Goal: Information Seeking & Learning: Learn about a topic

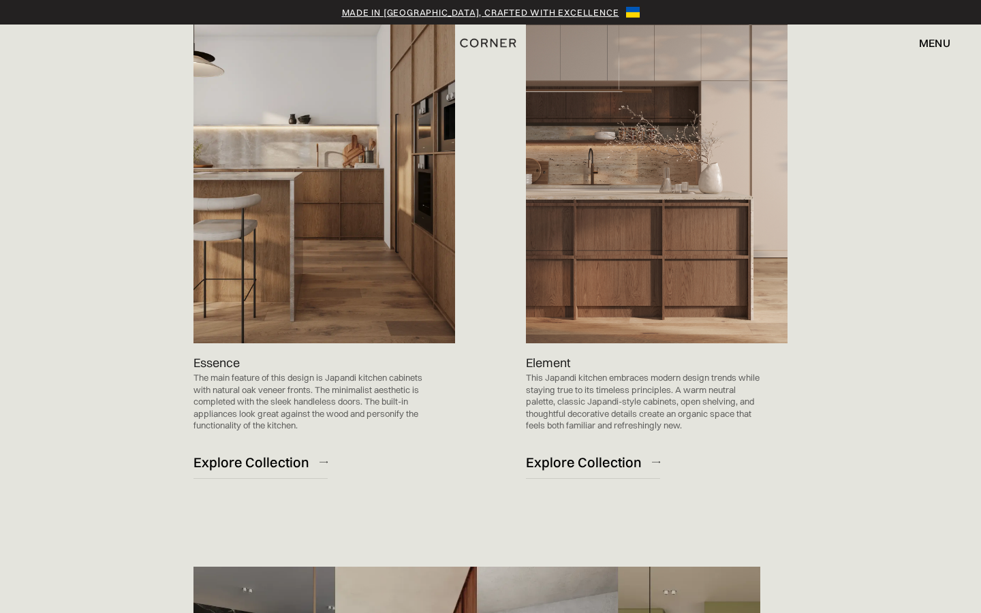
scroll to position [1456, 0]
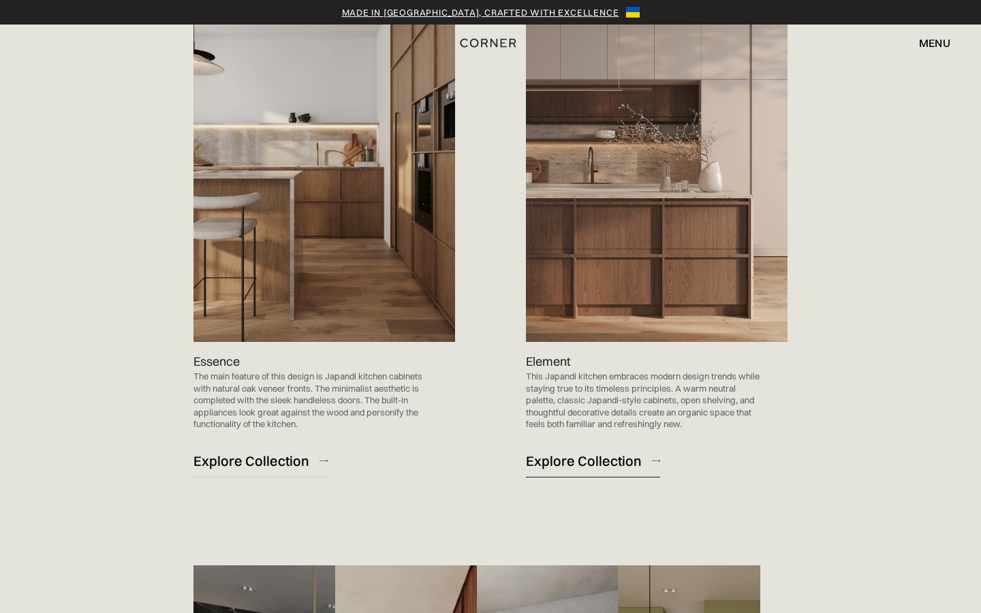
click at [586, 461] on div "Explore Collection" at bounding box center [584, 461] width 116 height 18
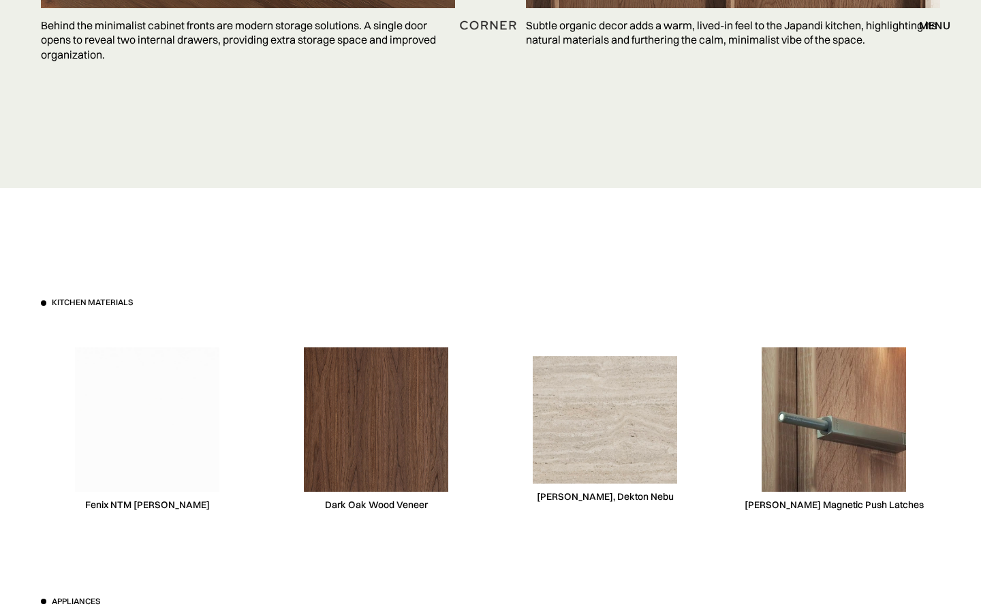
scroll to position [3926, 0]
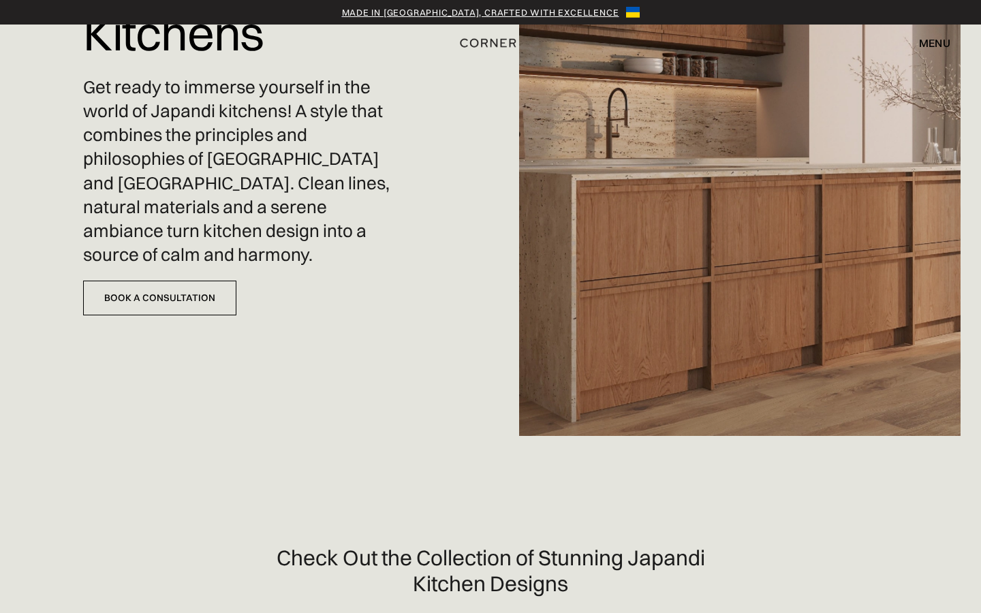
scroll to position [172, 0]
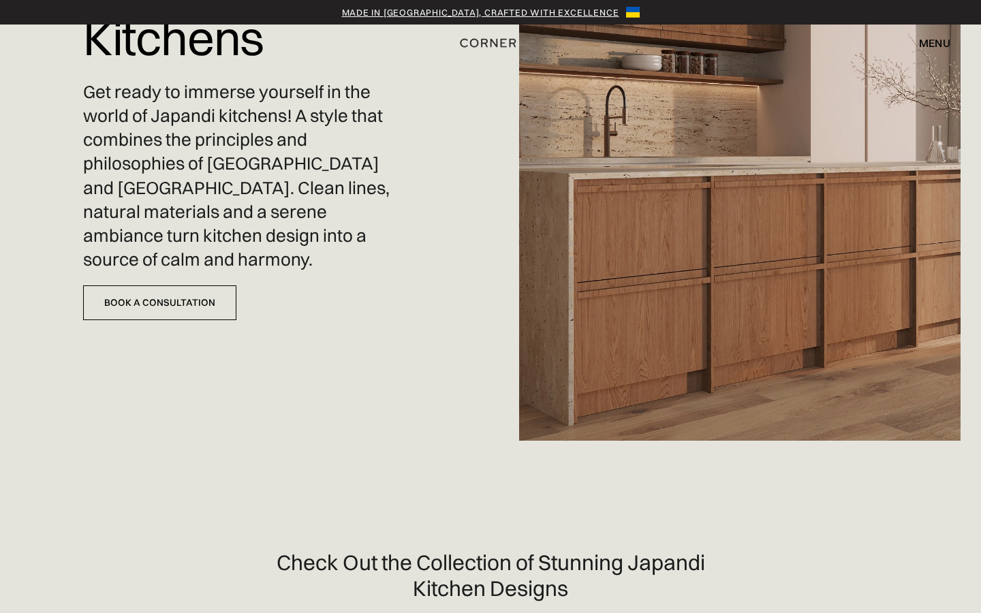
click at [739, 331] on img at bounding box center [739, 134] width 441 height 613
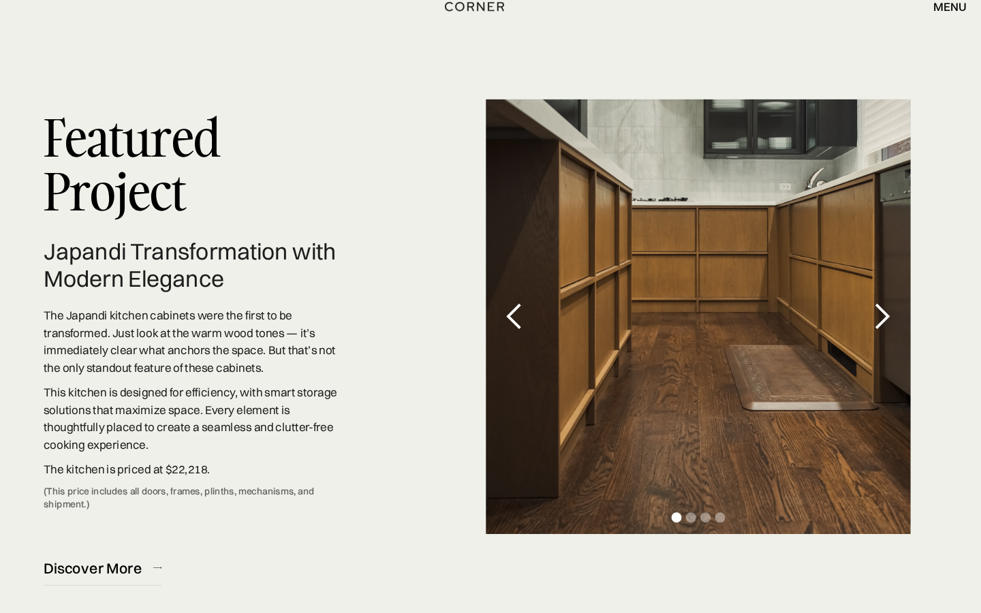
scroll to position [3961, 0]
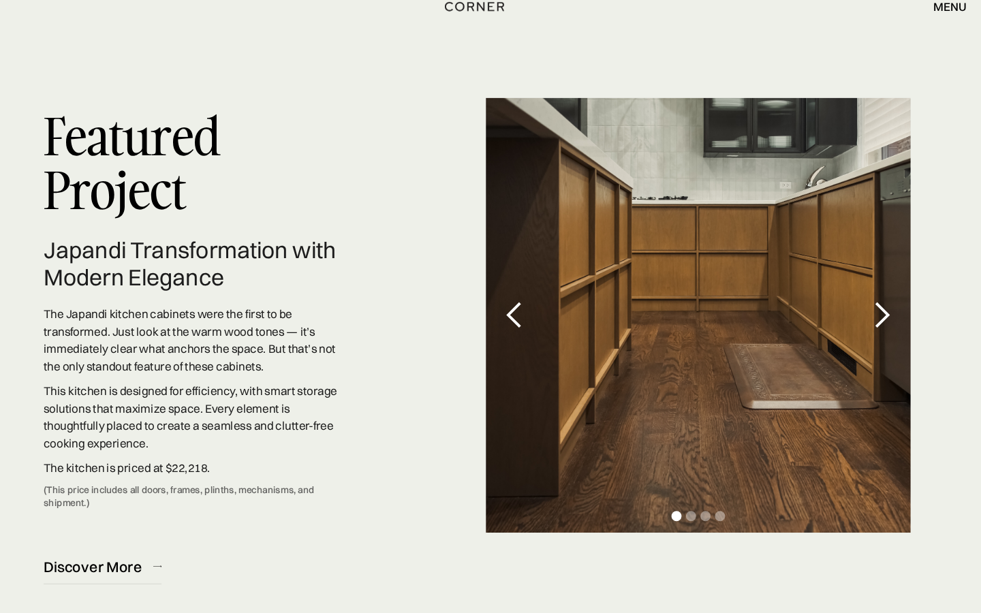
click at [872, 334] on div "next slide" at bounding box center [870, 332] width 27 height 27
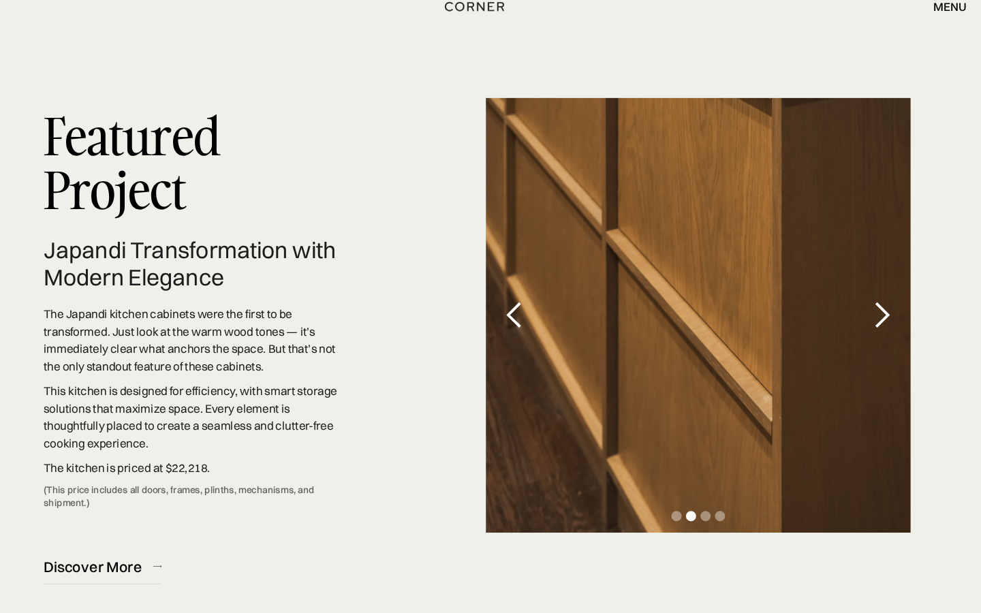
click at [872, 334] on div "next slide" at bounding box center [870, 332] width 27 height 27
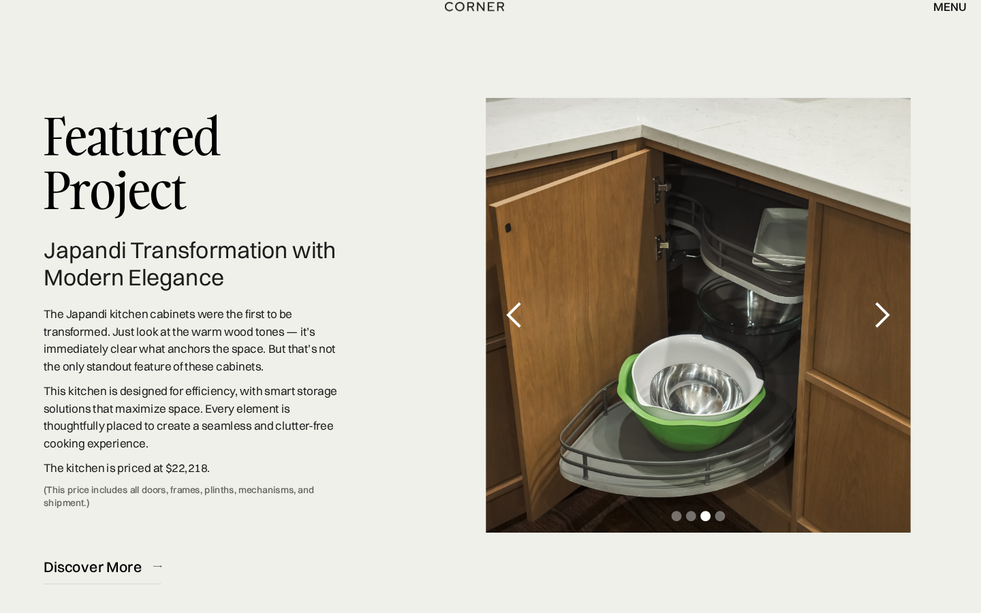
click at [872, 334] on div "next slide" at bounding box center [870, 332] width 27 height 27
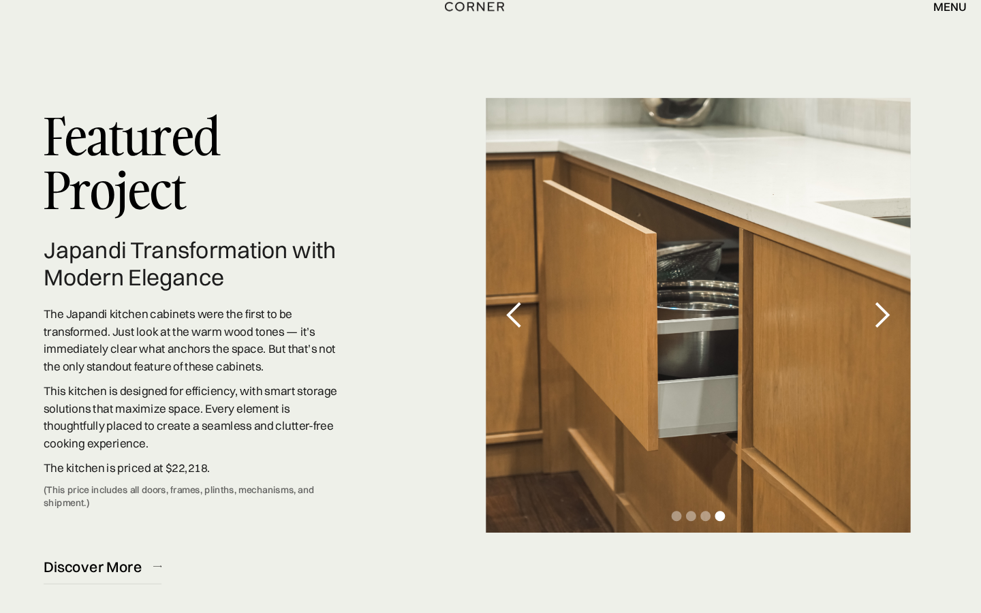
click at [872, 334] on div "next slide" at bounding box center [870, 332] width 27 height 27
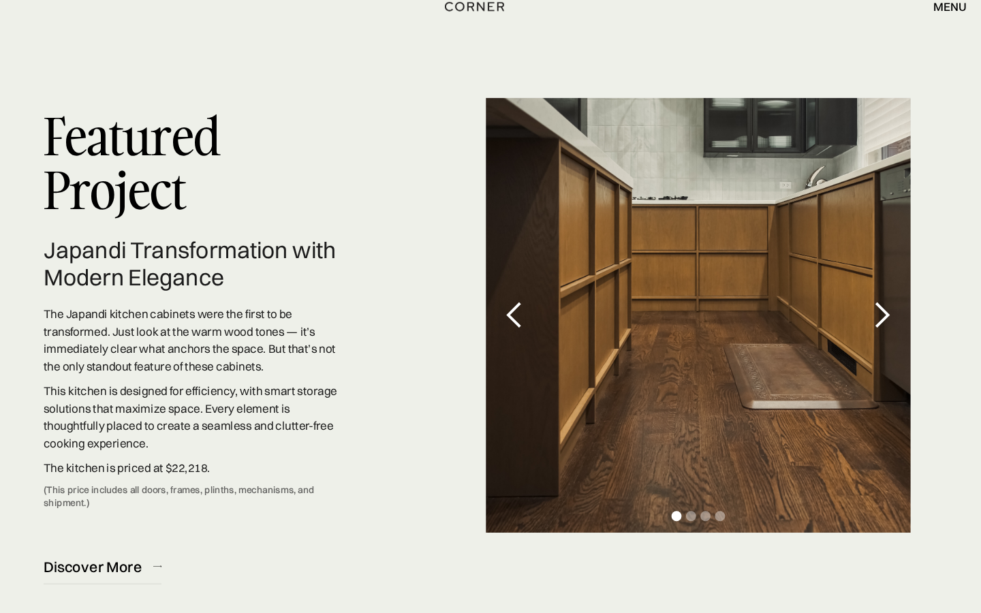
click at [872, 334] on div "next slide" at bounding box center [870, 332] width 27 height 27
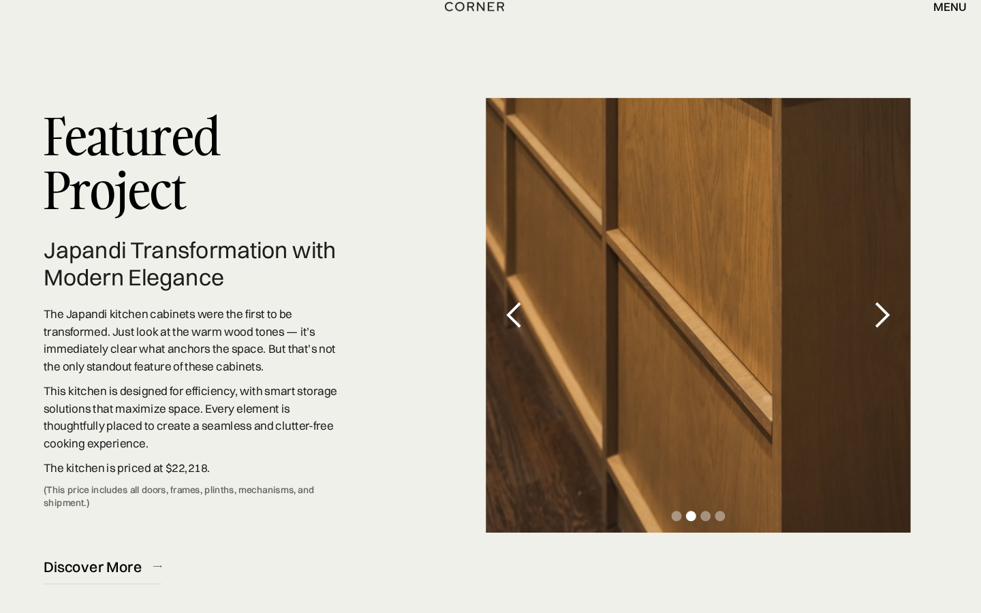
click at [872, 334] on div "next slide" at bounding box center [870, 332] width 27 height 27
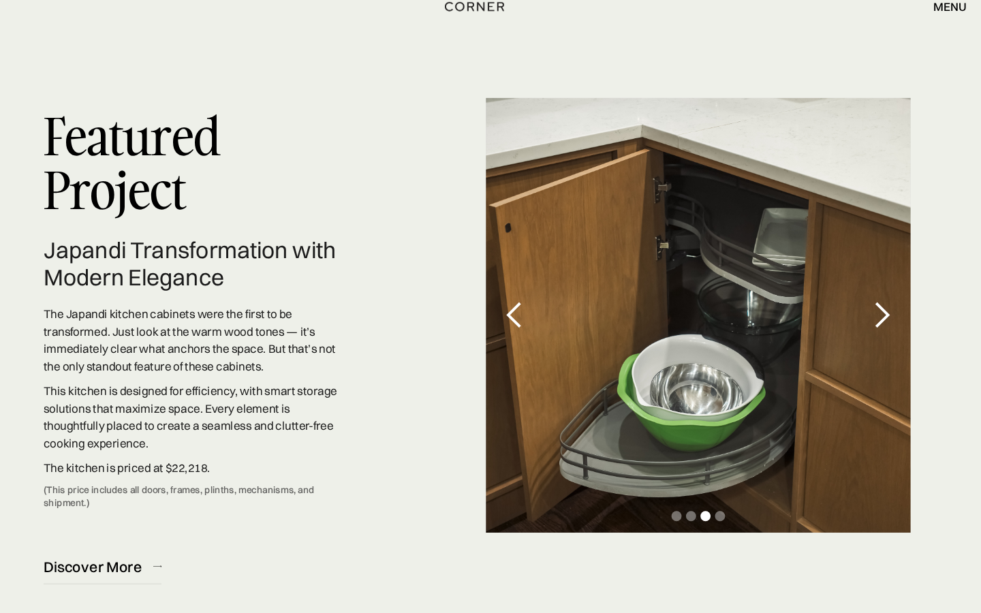
click at [872, 334] on div "next slide" at bounding box center [870, 332] width 27 height 27
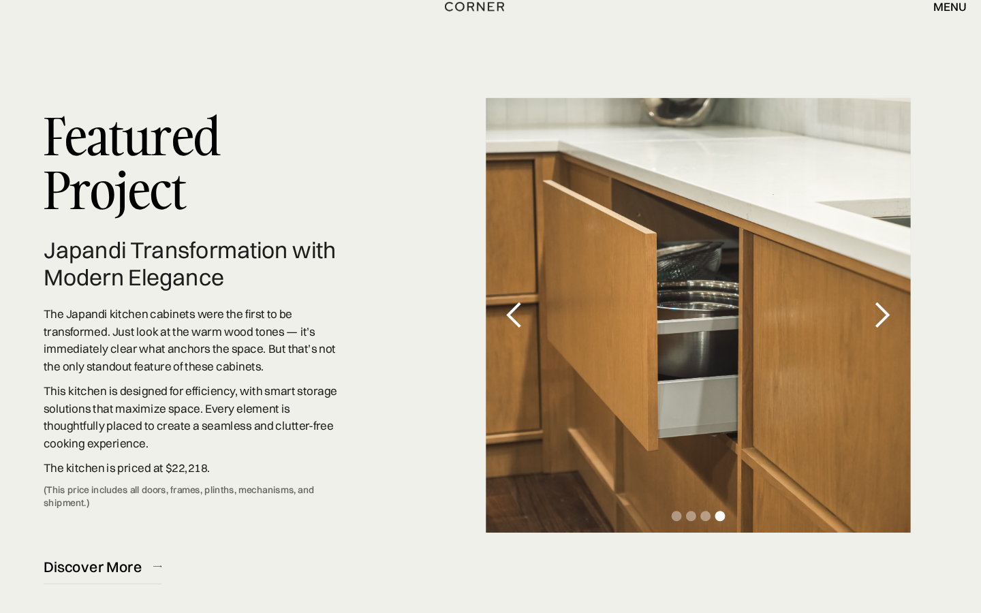
click at [872, 334] on div "next slide" at bounding box center [870, 332] width 27 height 27
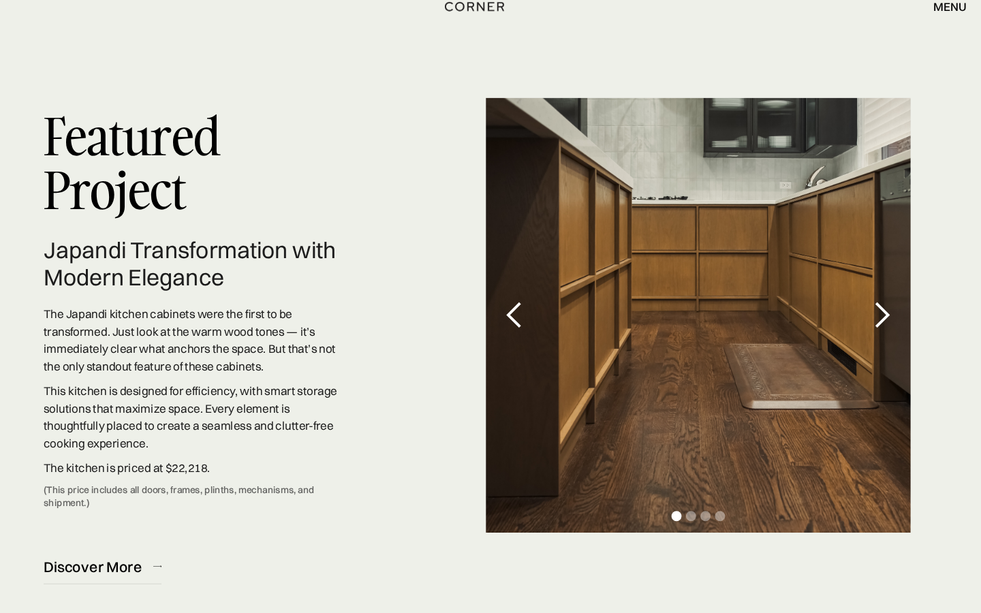
click at [872, 334] on div "next slide" at bounding box center [870, 332] width 27 height 27
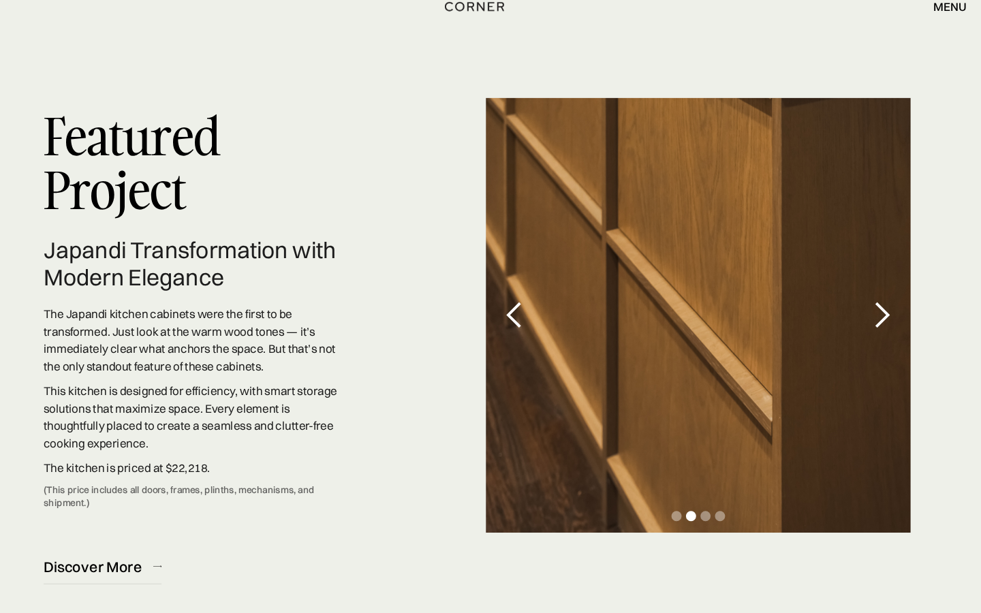
click at [872, 334] on div "next slide" at bounding box center [870, 332] width 27 height 27
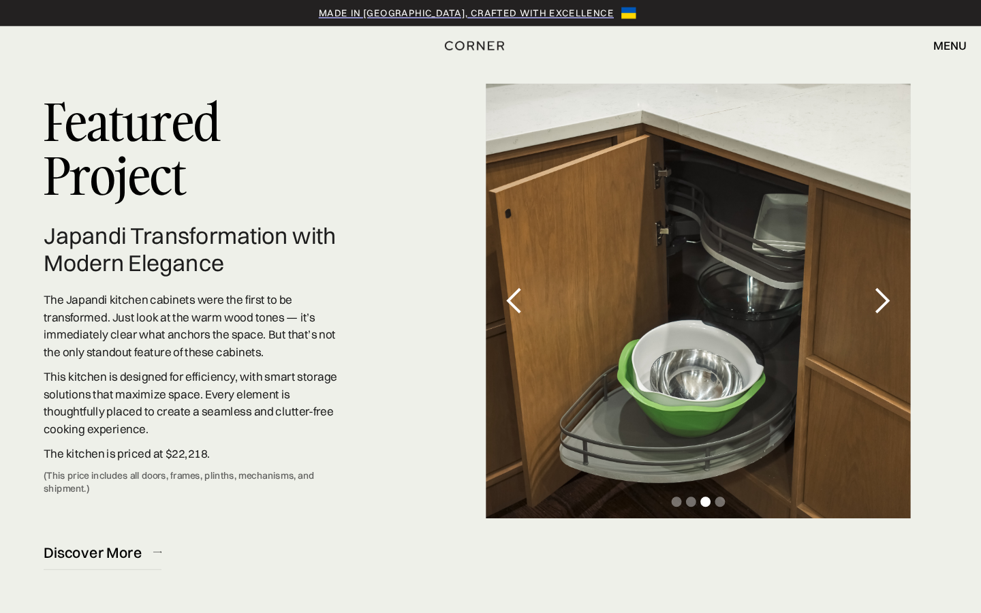
scroll to position [4007, 0]
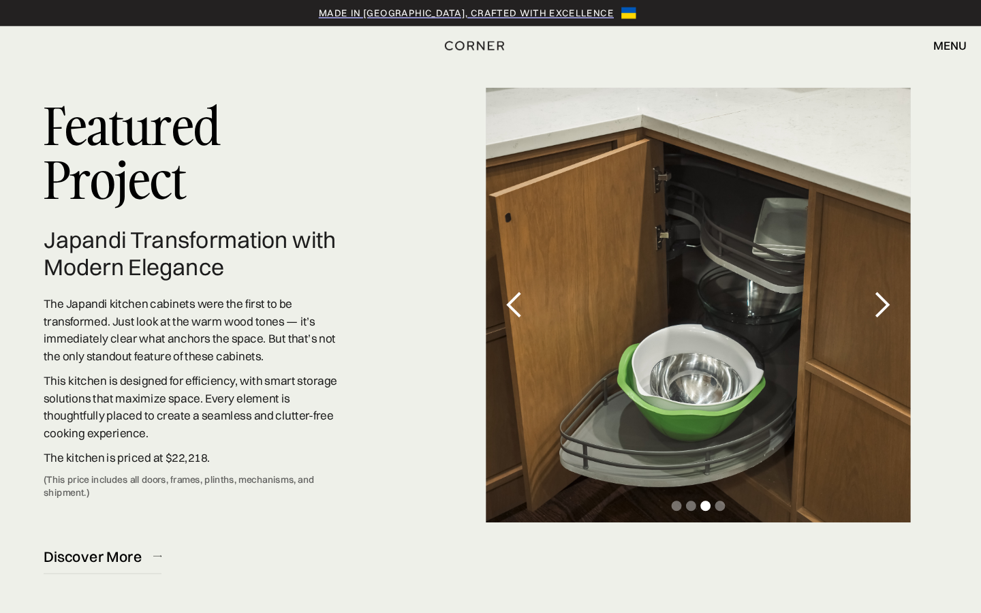
click at [871, 288] on div "next slide" at bounding box center [870, 286] width 27 height 27
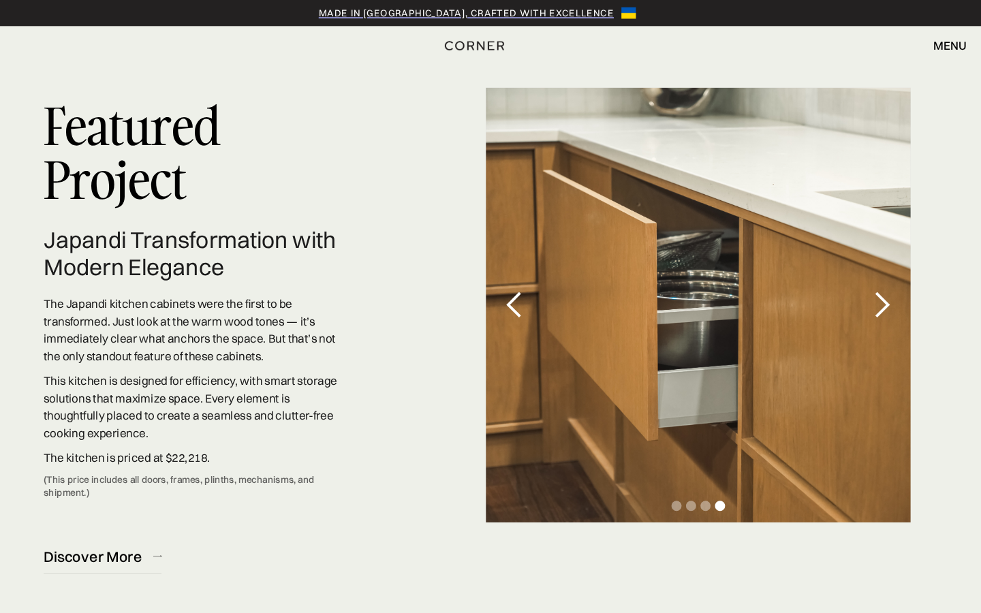
click at [871, 288] on div "next slide" at bounding box center [870, 286] width 27 height 27
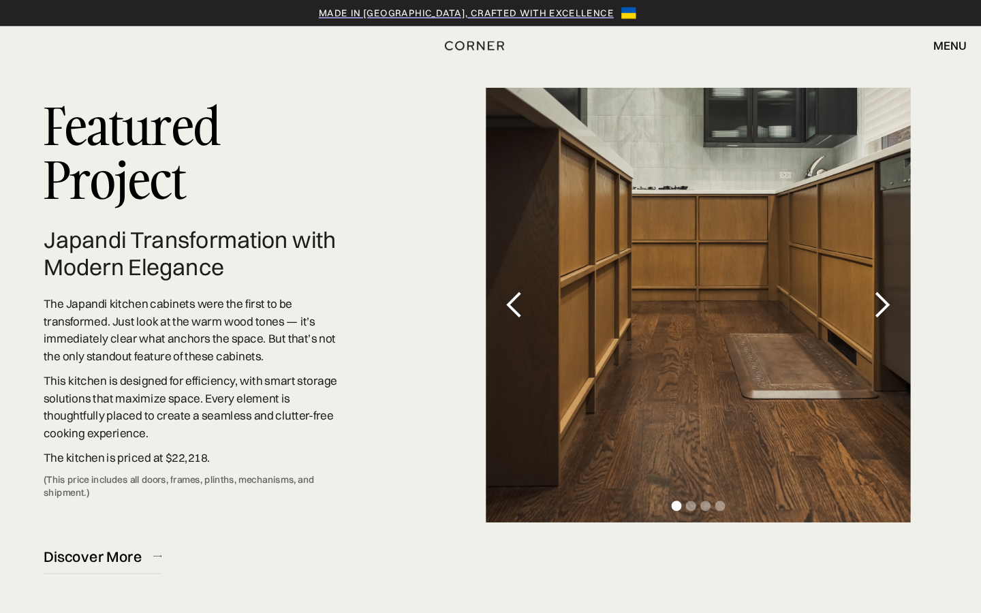
click at [871, 288] on div "next slide" at bounding box center [870, 286] width 27 height 27
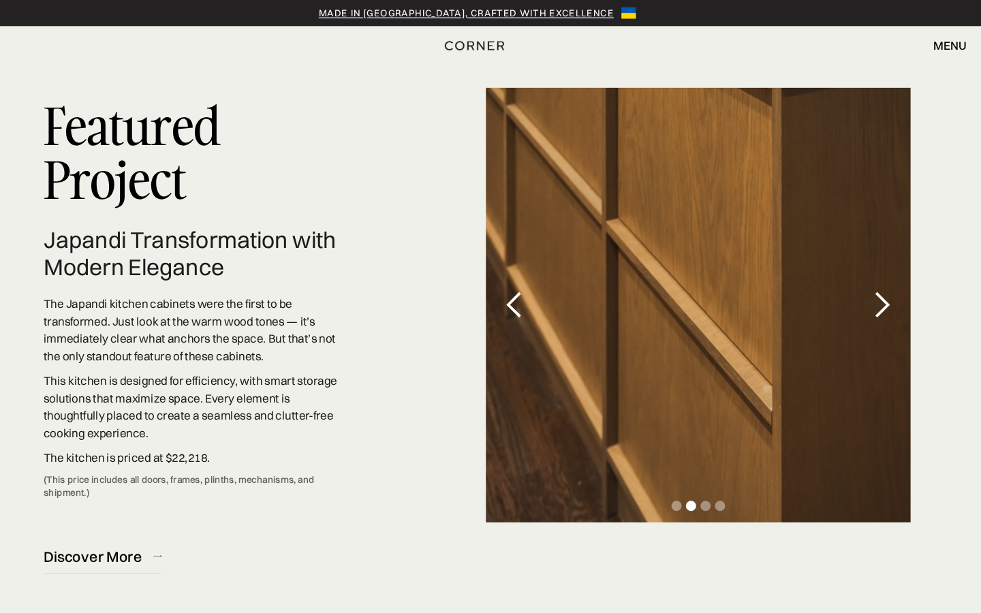
click at [871, 288] on div "next slide" at bounding box center [870, 286] width 27 height 27
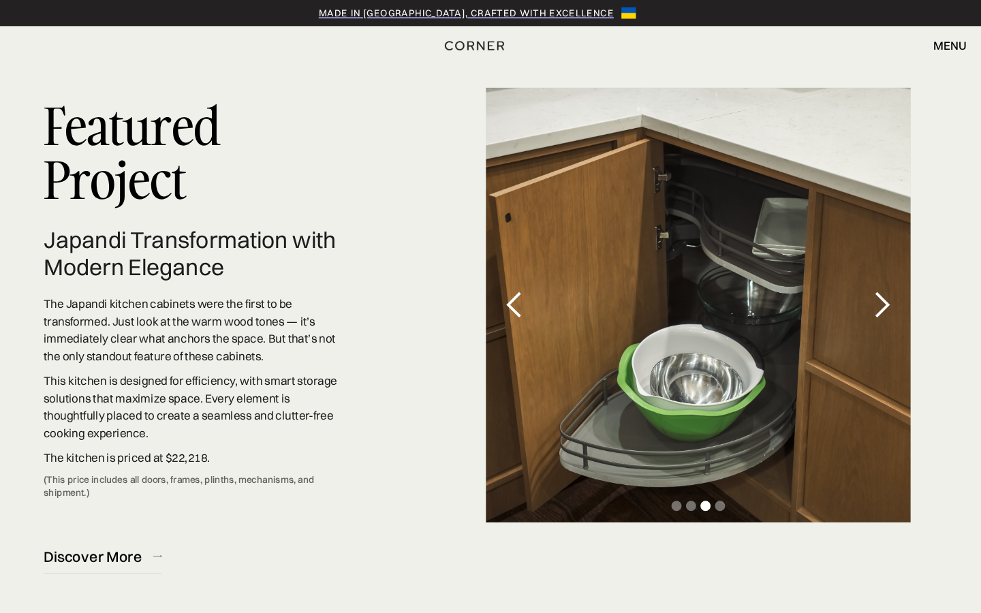
click at [871, 288] on div "next slide" at bounding box center [870, 286] width 27 height 27
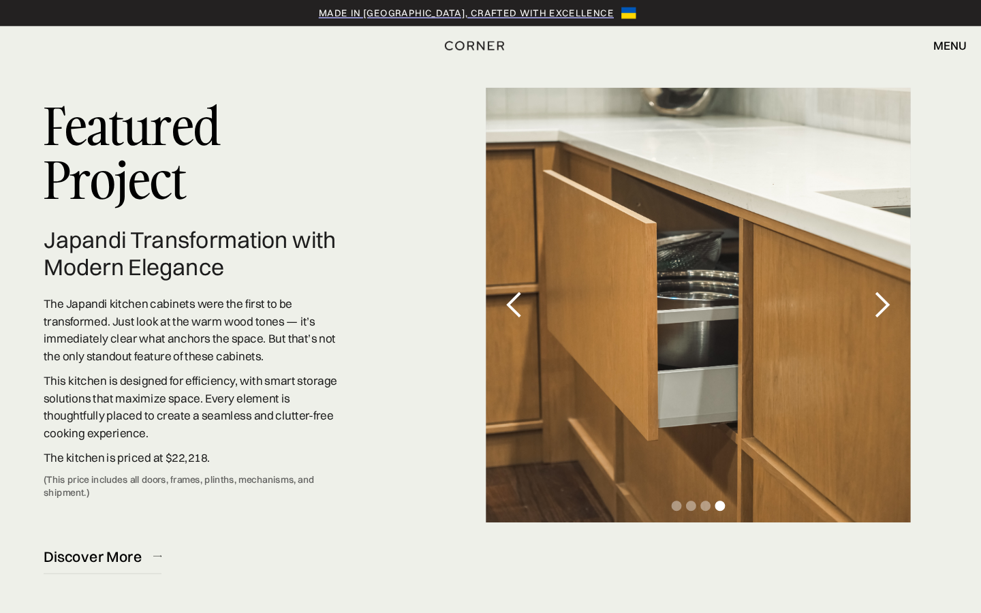
click at [871, 288] on div "next slide" at bounding box center [870, 286] width 27 height 27
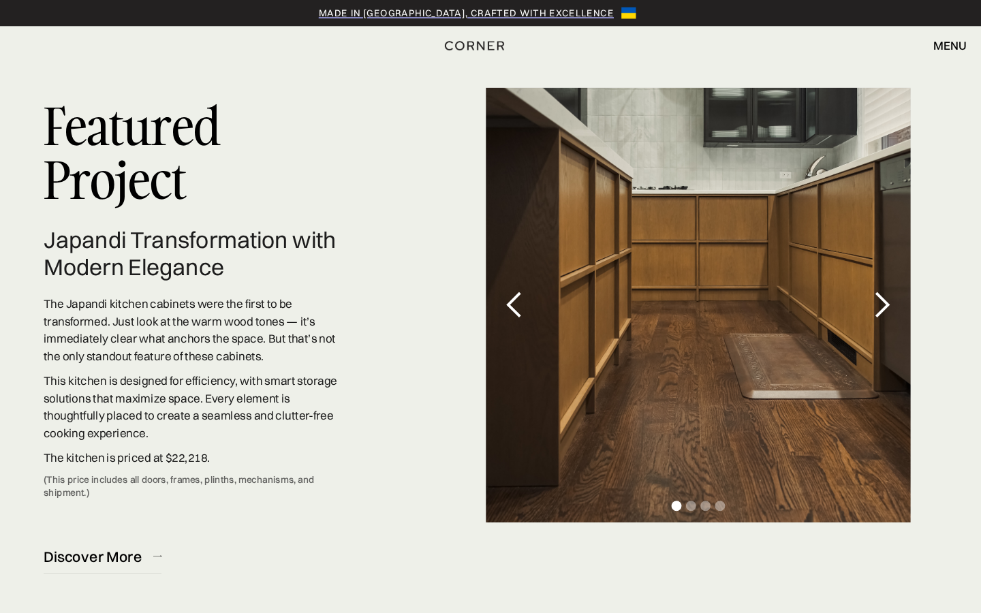
click at [871, 288] on div "next slide" at bounding box center [870, 286] width 27 height 27
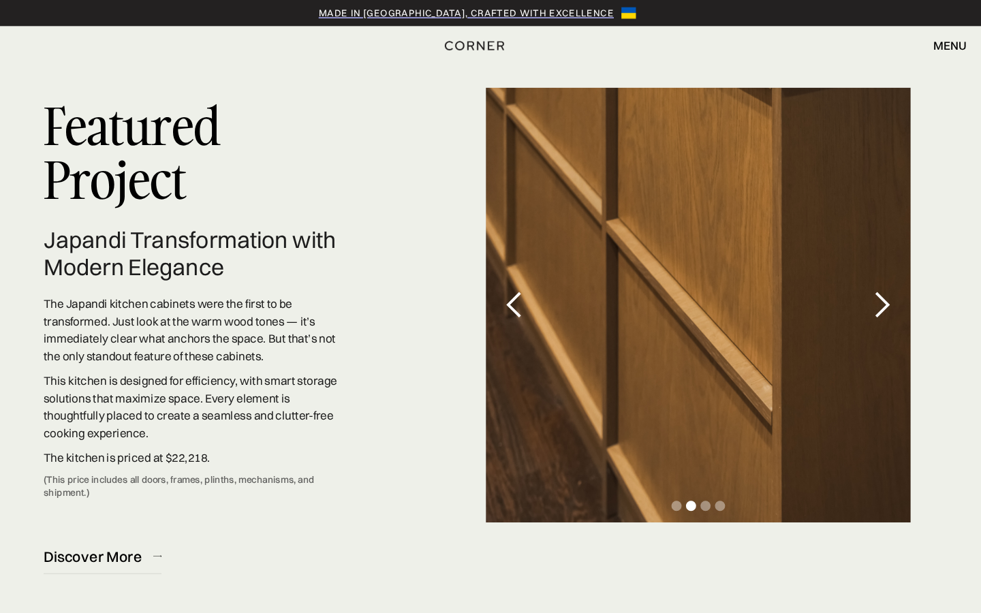
click at [871, 288] on div "next slide" at bounding box center [870, 286] width 27 height 27
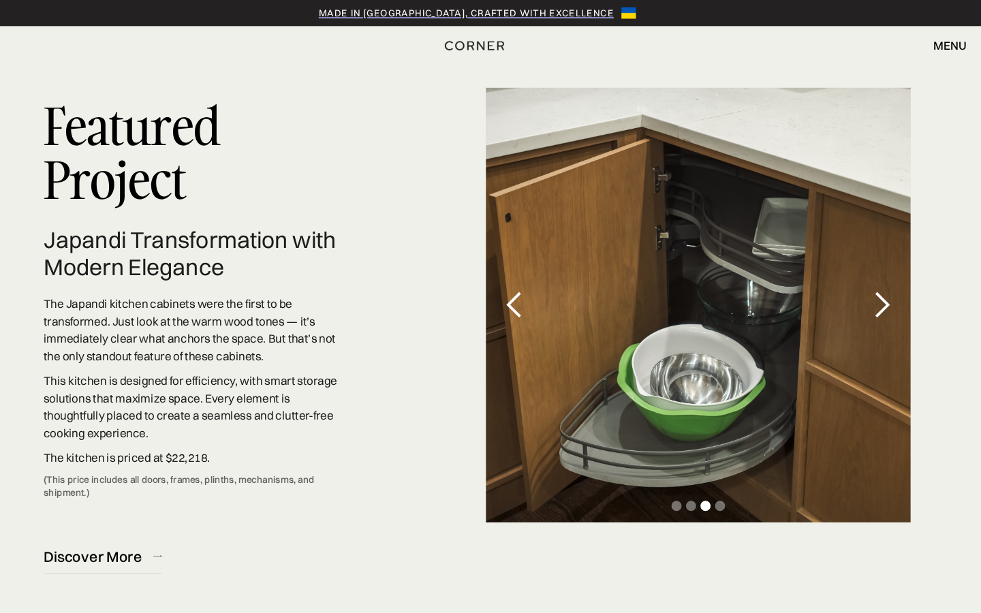
click at [871, 288] on div "next slide" at bounding box center [870, 286] width 27 height 27
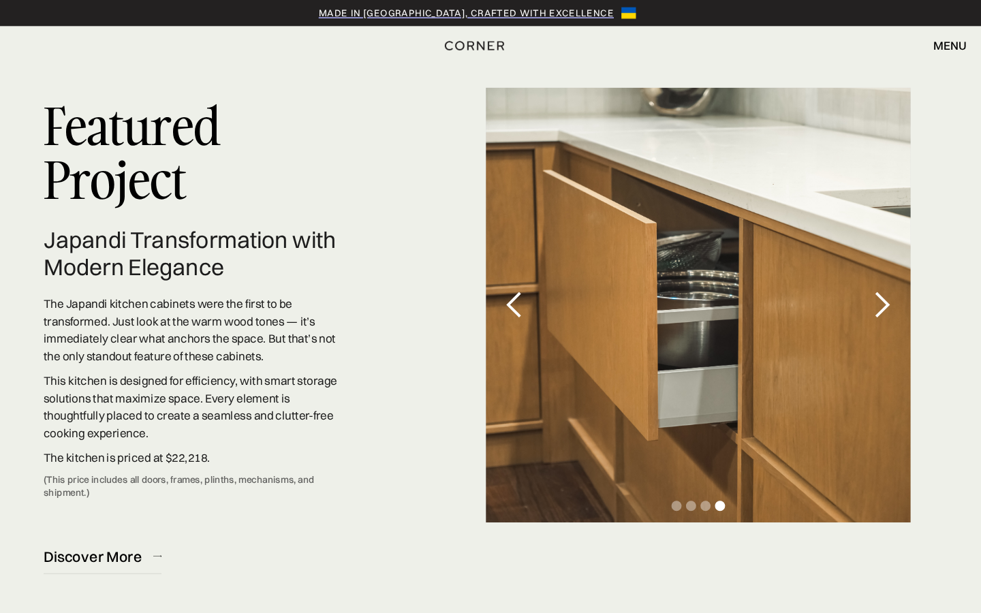
click at [871, 288] on div "next slide" at bounding box center [870, 286] width 27 height 27
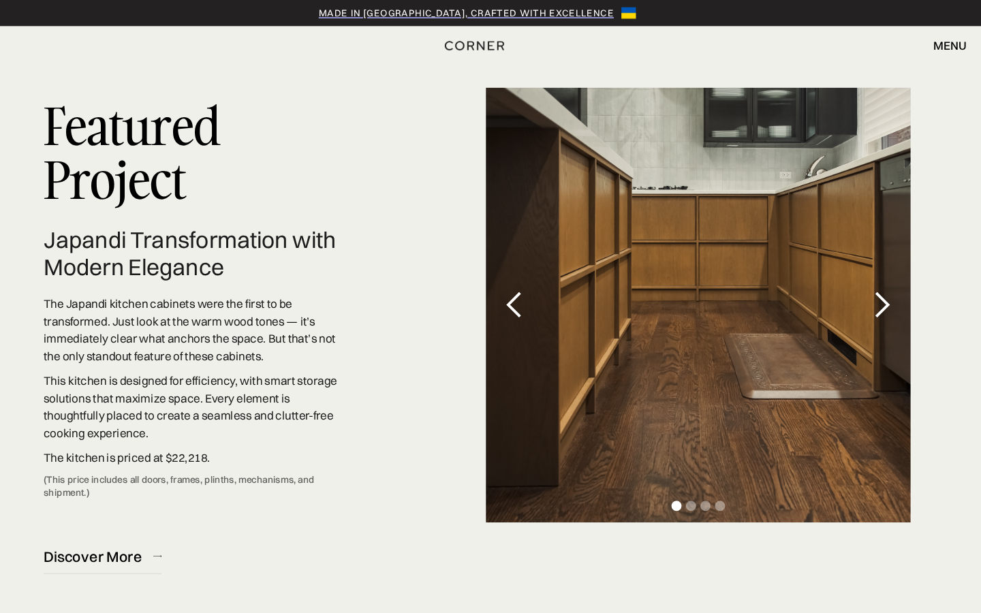
click at [871, 288] on div "next slide" at bounding box center [870, 286] width 27 height 27
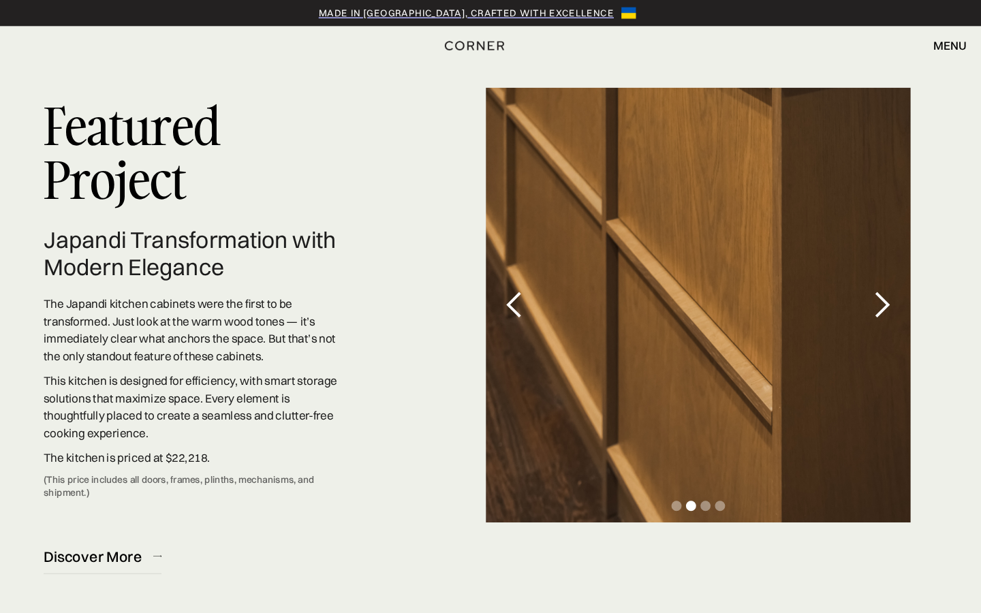
click at [871, 288] on div "next slide" at bounding box center [870, 286] width 27 height 27
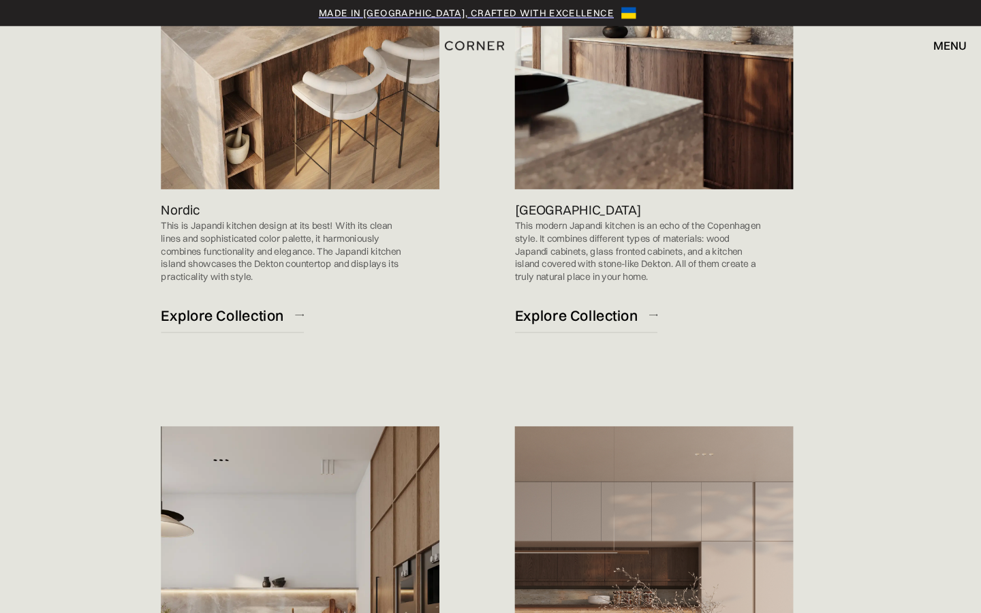
scroll to position [1026, 0]
